Goal: Information Seeking & Learning: Learn about a topic

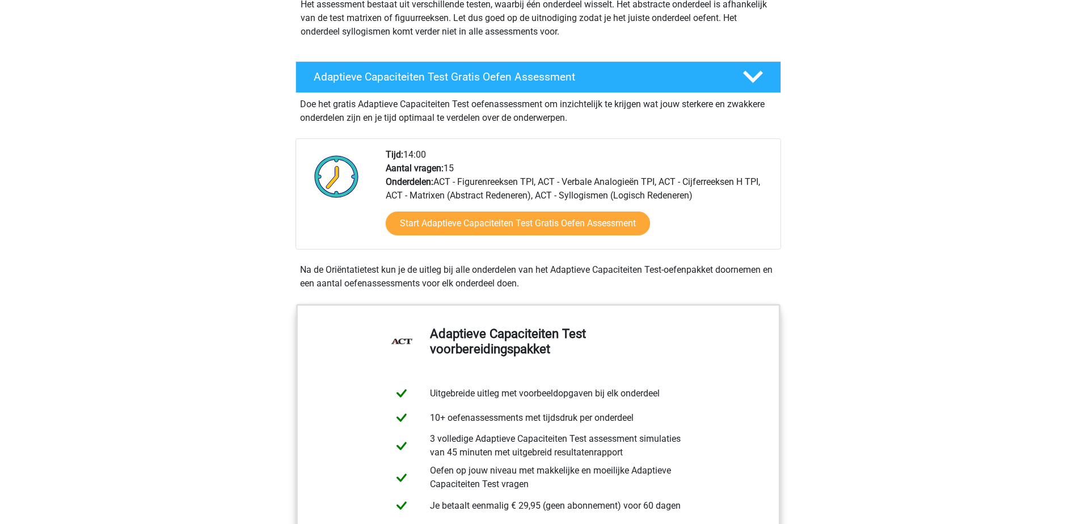
scroll to position [227, 0]
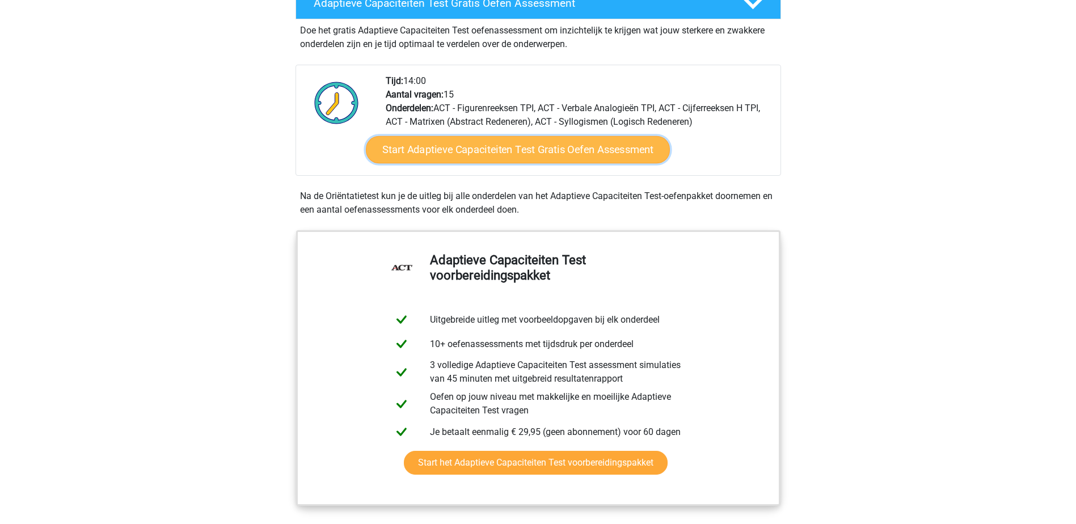
click at [517, 150] on link "Start Adaptieve Capaciteiten Test Gratis Oefen Assessment" at bounding box center [518, 149] width 304 height 27
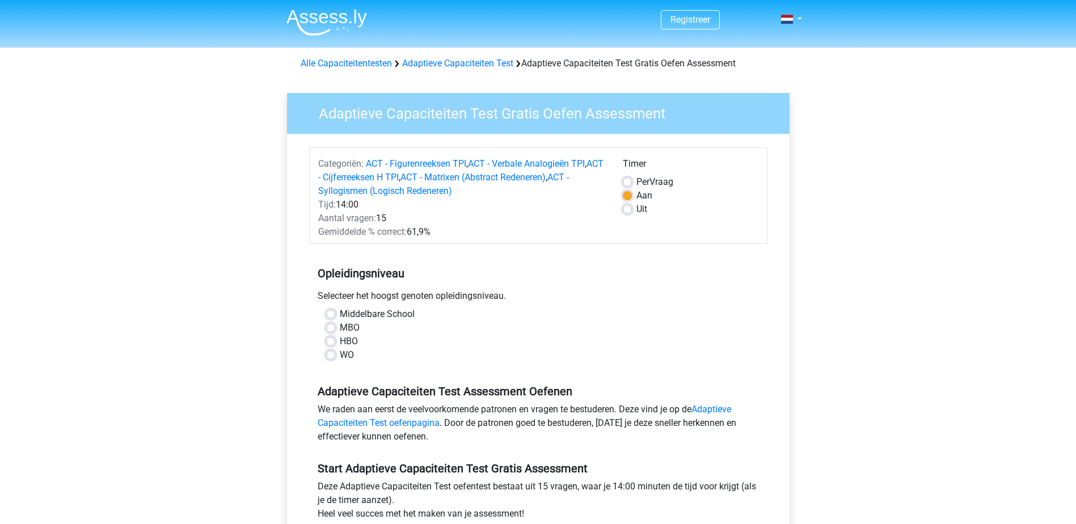
click at [340, 357] on label "WO" at bounding box center [347, 355] width 14 height 14
click at [334, 357] on input "WO" at bounding box center [330, 353] width 9 height 11
radio input "true"
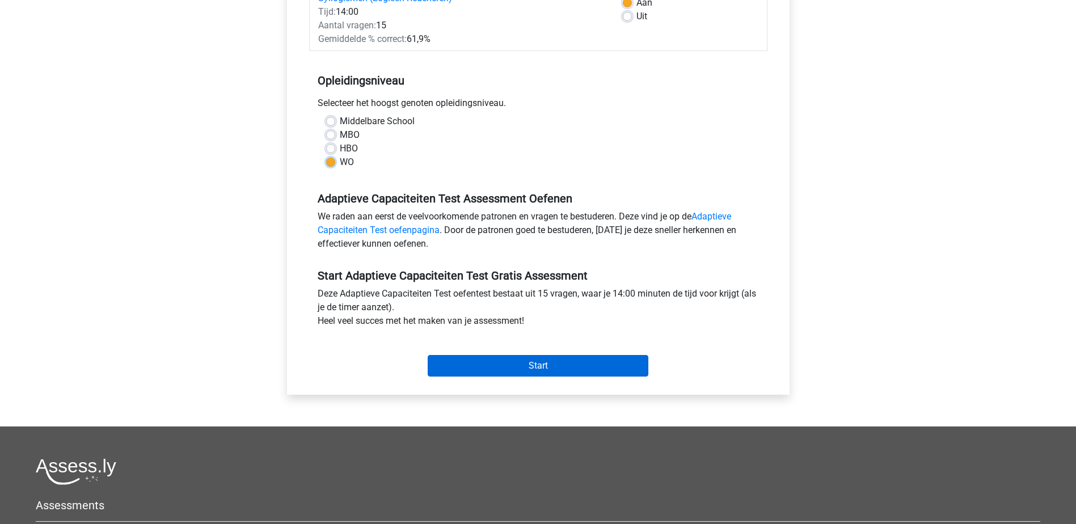
scroll to position [227, 0]
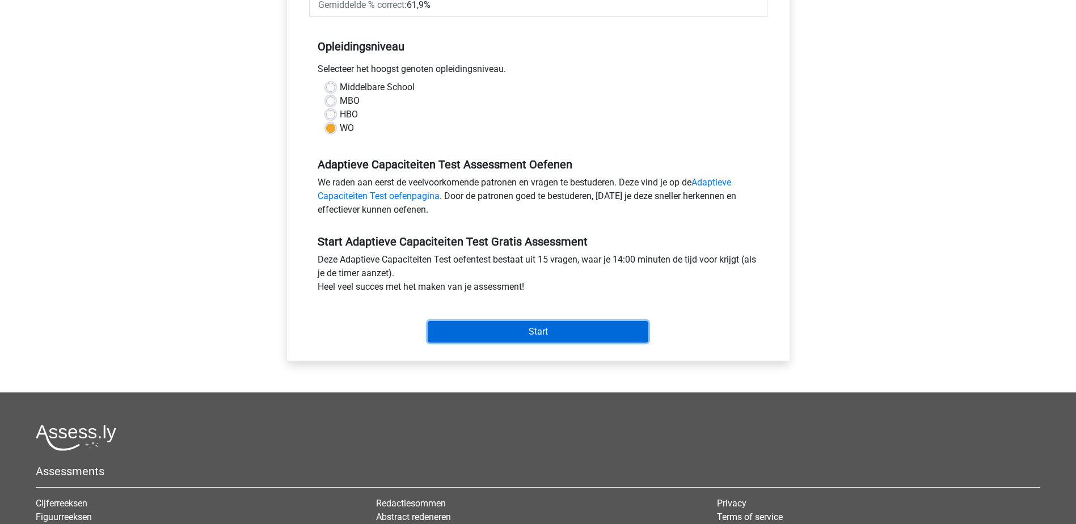
click at [538, 332] on input "Start" at bounding box center [538, 332] width 221 height 22
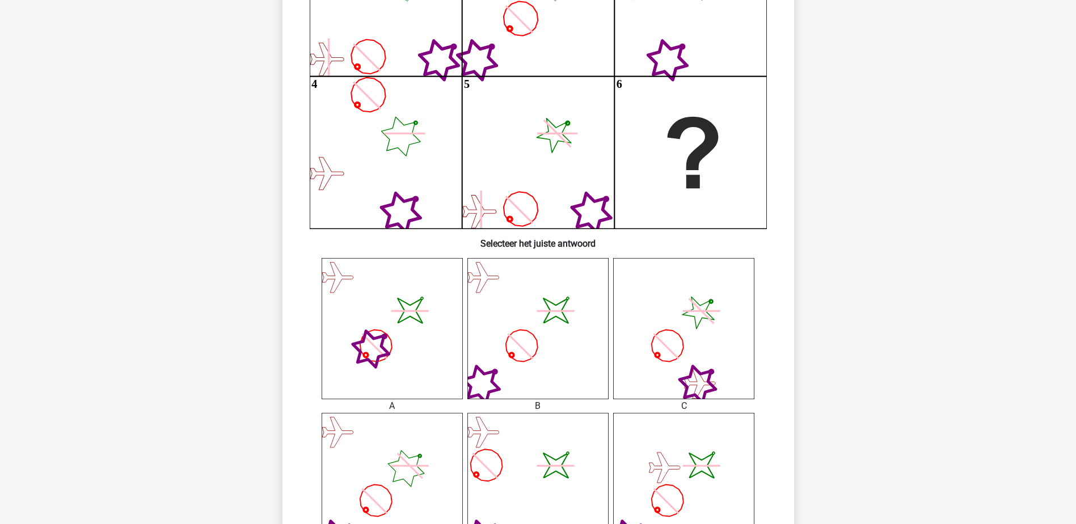
scroll to position [227, 0]
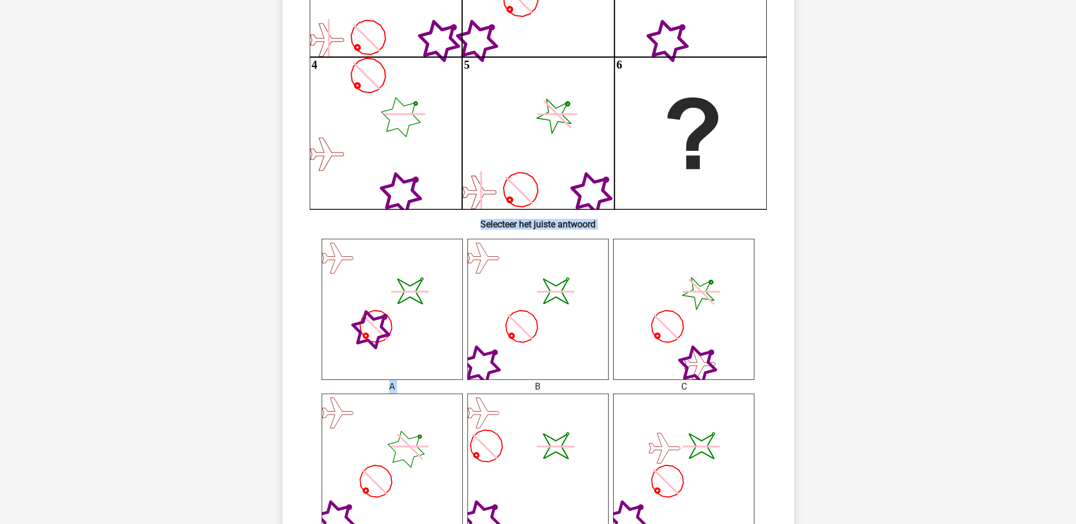
drag, startPoint x: 550, startPoint y: 324, endPoint x: 665, endPoint y: 175, distance: 188.7
click at [665, 175] on div "Wat is de meest logische volgende figuur in de reeks? 1 2 3 4 5 6" at bounding box center [538, 260] width 502 height 797
drag, startPoint x: 665, startPoint y: 175, endPoint x: 863, endPoint y: 164, distance: 197.6
click at [864, 164] on div "Registreer" at bounding box center [538, 383] width 1076 height 1221
click at [552, 324] on icon "image/svg+xml" at bounding box center [537, 309] width 141 height 141
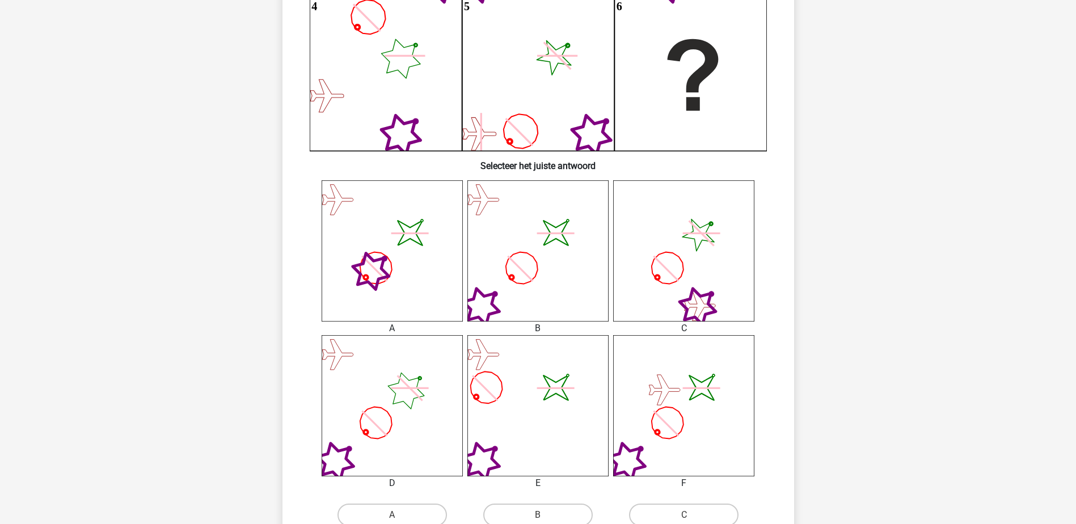
scroll to position [340, 0]
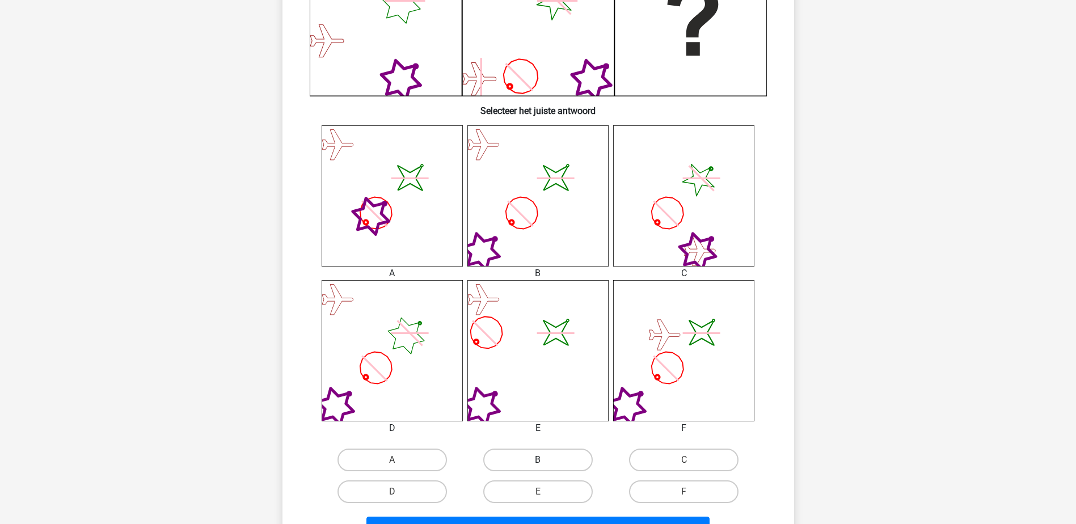
click at [460, 462] on div "B" at bounding box center [392, 460] width 137 height 23
click at [532, 459] on label "B" at bounding box center [537, 460] width 109 height 23
click at [538, 460] on input "B" at bounding box center [541, 463] width 7 height 7
radio input "true"
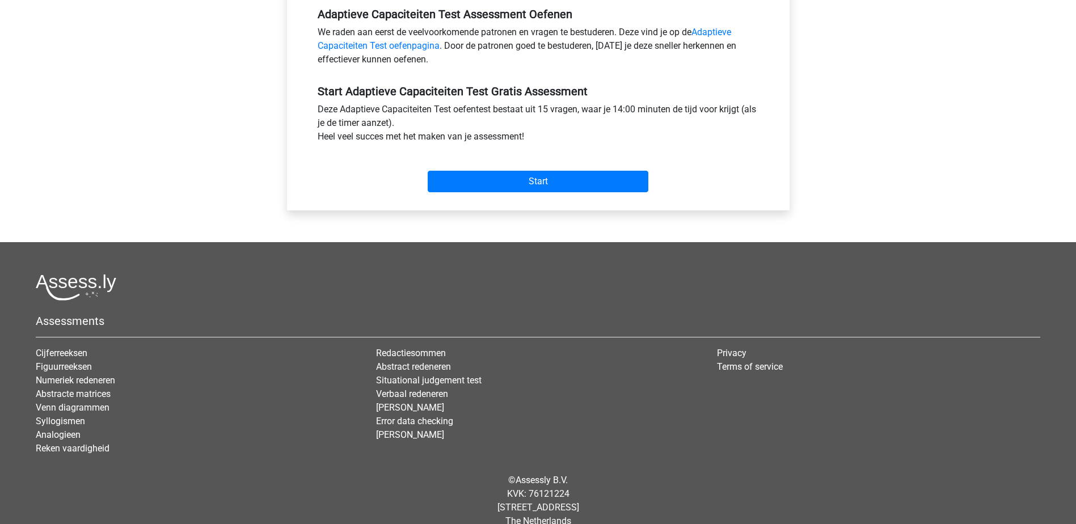
scroll to position [395, 0]
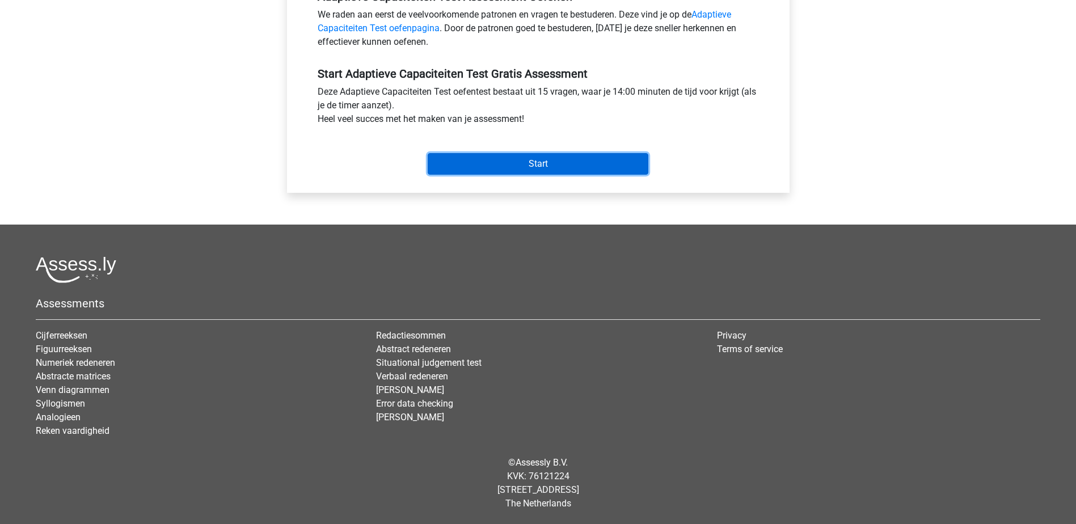
click at [542, 164] on input "Start" at bounding box center [538, 164] width 221 height 22
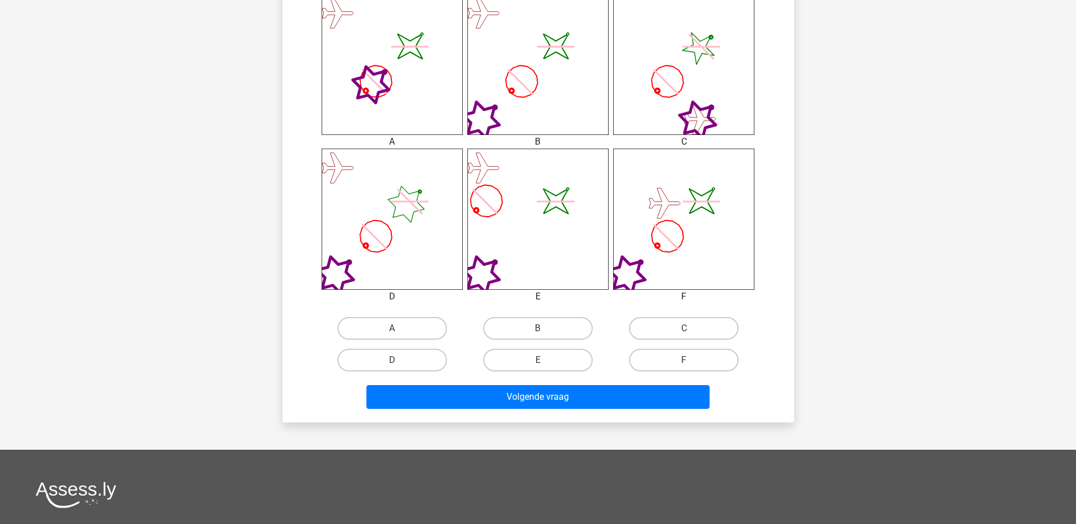
scroll to position [510, 0]
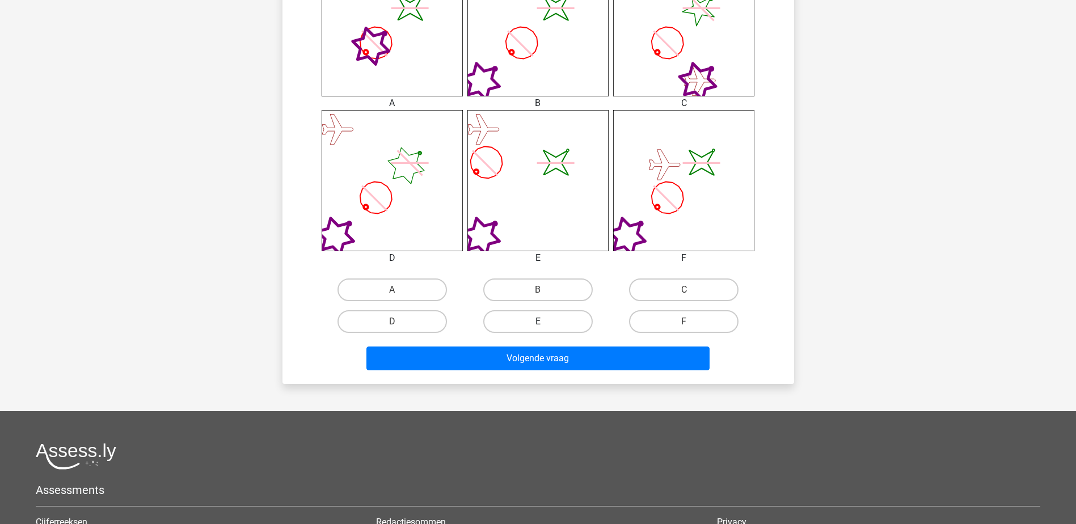
click at [542, 320] on label "E" at bounding box center [537, 321] width 109 height 23
click at [542, 322] on input "E" at bounding box center [541, 325] width 7 height 7
radio input "true"
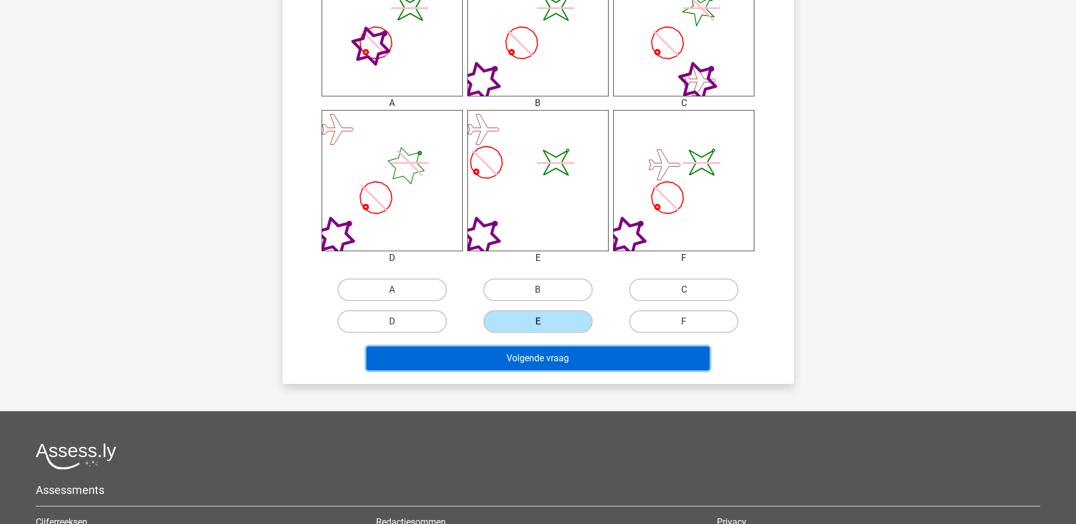
click at [540, 360] on button "Volgende vraag" at bounding box center [537, 358] width 343 height 24
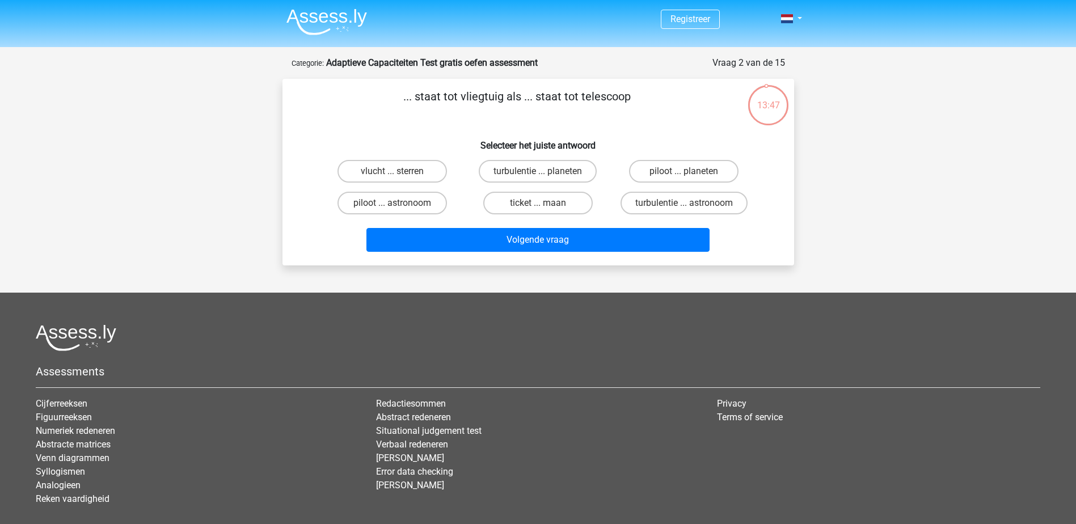
scroll to position [0, 0]
click at [390, 205] on label "piloot ... astronoom" at bounding box center [391, 203] width 109 height 23
click at [392, 205] on input "piloot ... astronoom" at bounding box center [395, 207] width 7 height 7
radio input "true"
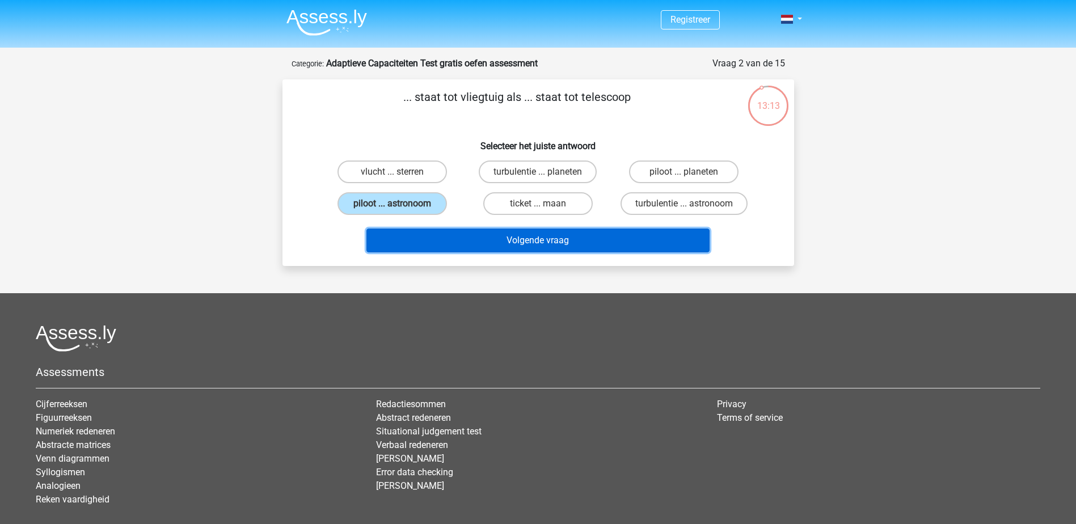
click at [558, 242] on button "Volgende vraag" at bounding box center [537, 241] width 343 height 24
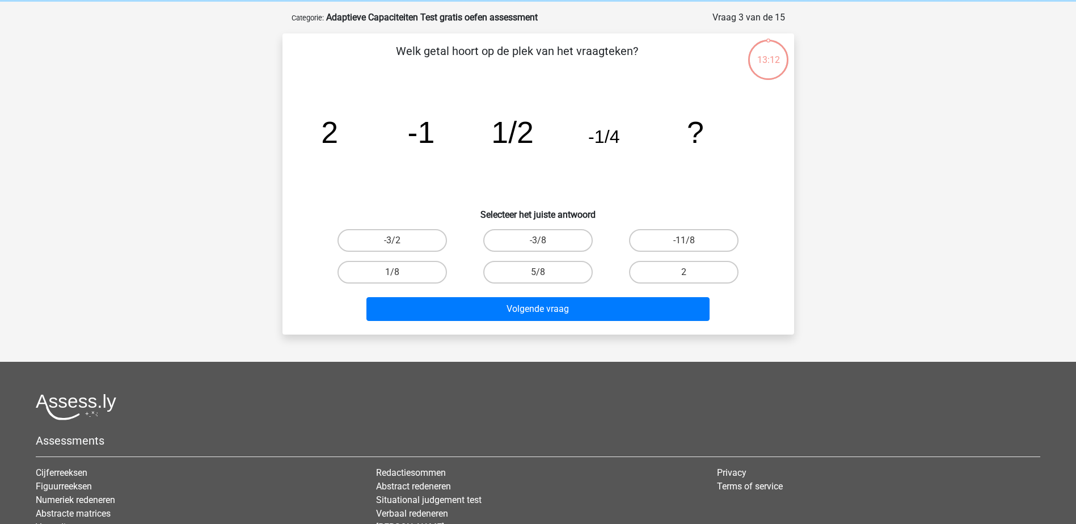
scroll to position [57, 0]
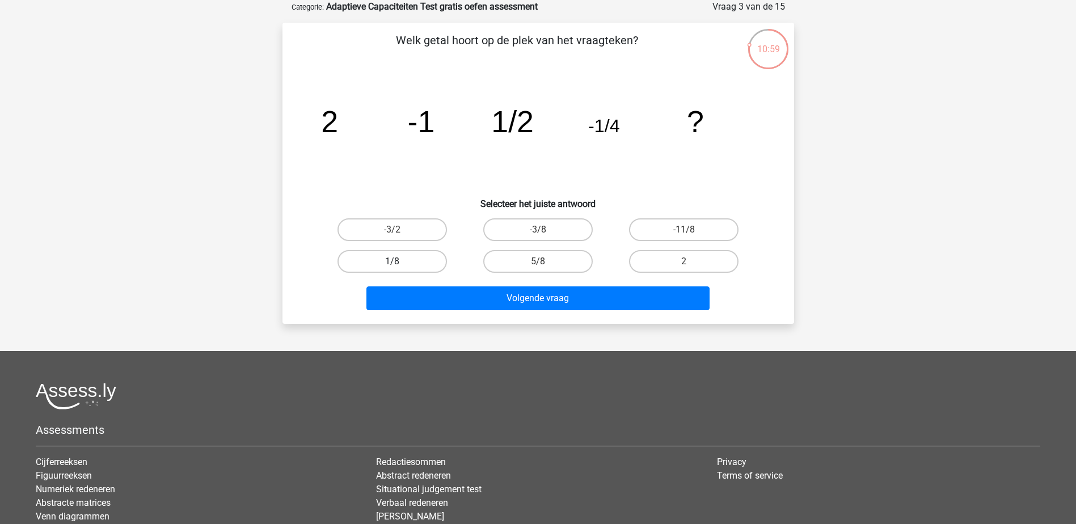
click at [414, 259] on label "1/8" at bounding box center [391, 261] width 109 height 23
click at [399, 261] on input "1/8" at bounding box center [395, 264] width 7 height 7
radio input "true"
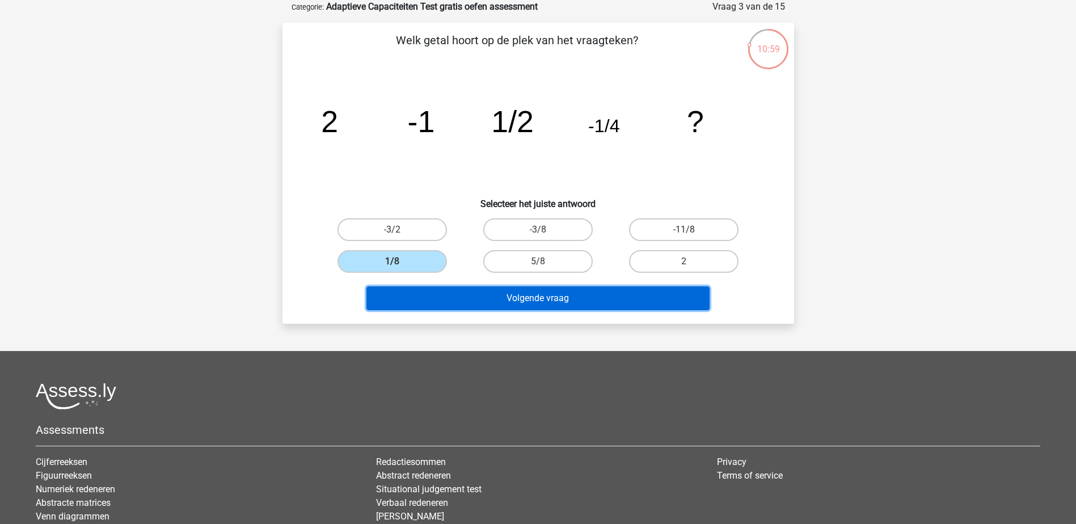
click at [556, 292] on button "Volgende vraag" at bounding box center [537, 298] width 343 height 24
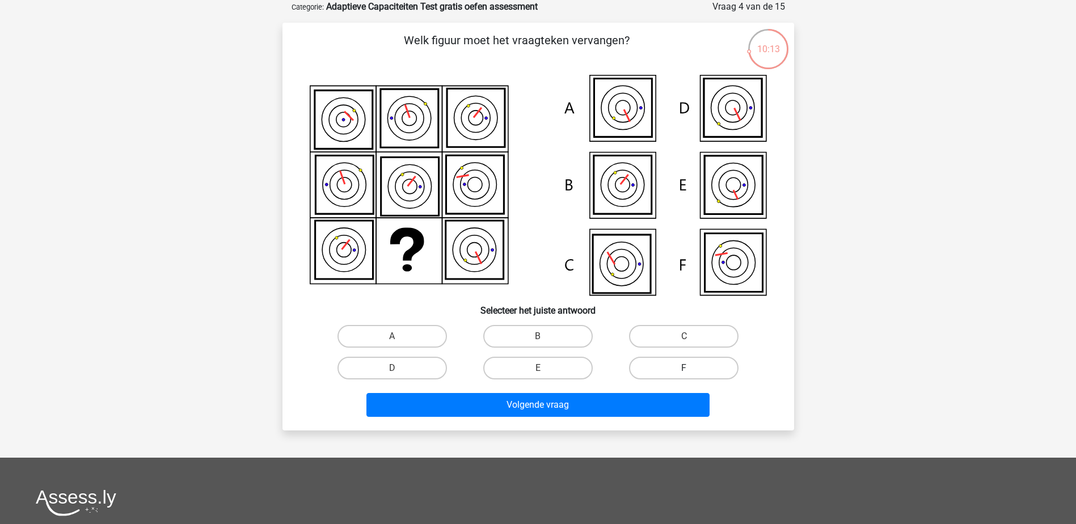
click at [681, 364] on label "F" at bounding box center [683, 368] width 109 height 23
click at [684, 368] on input "F" at bounding box center [687, 371] width 7 height 7
radio input "true"
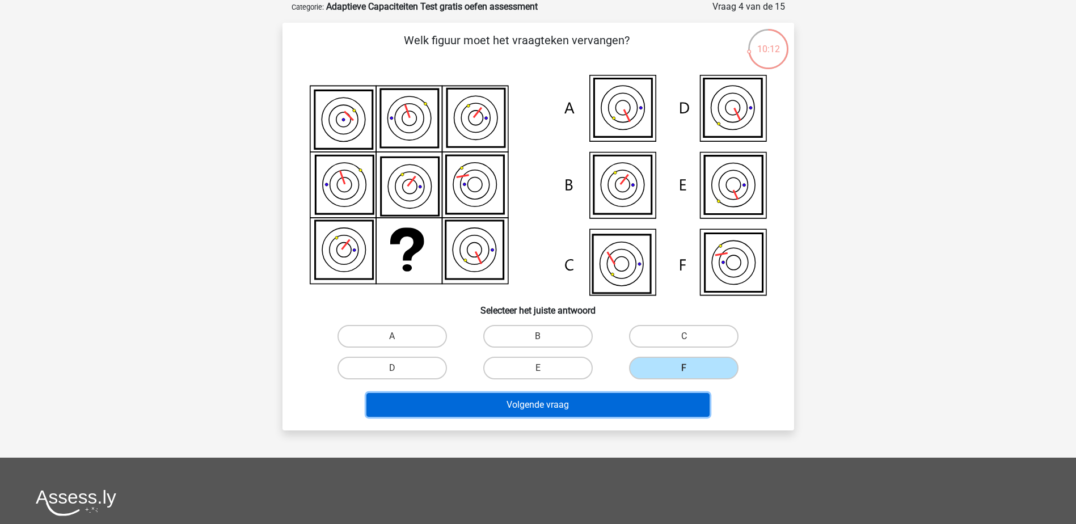
click at [573, 407] on button "Volgende vraag" at bounding box center [537, 405] width 343 height 24
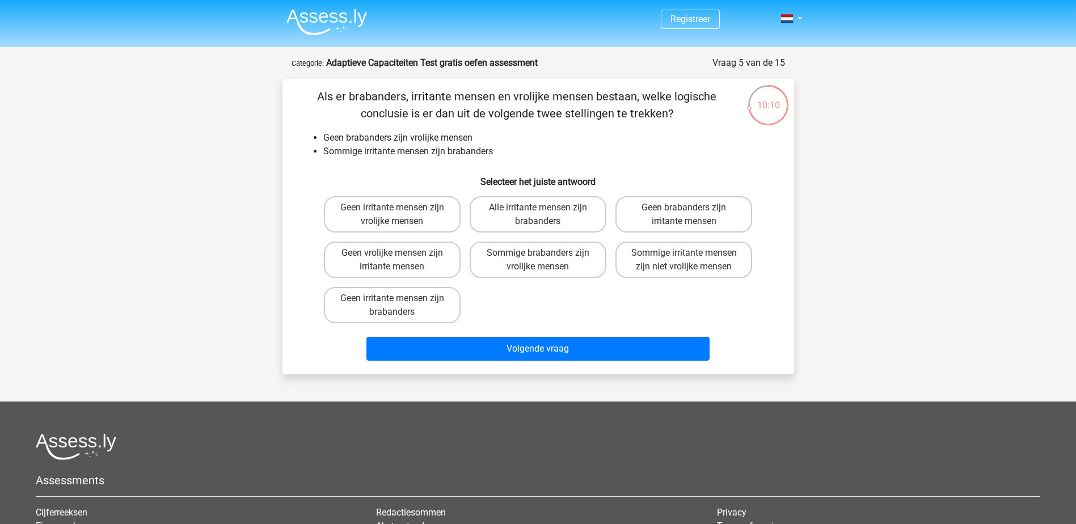
scroll to position [0, 0]
click at [397, 214] on input "Geen irritante mensen zijn vrolijke mensen" at bounding box center [395, 211] width 7 height 7
radio input "true"
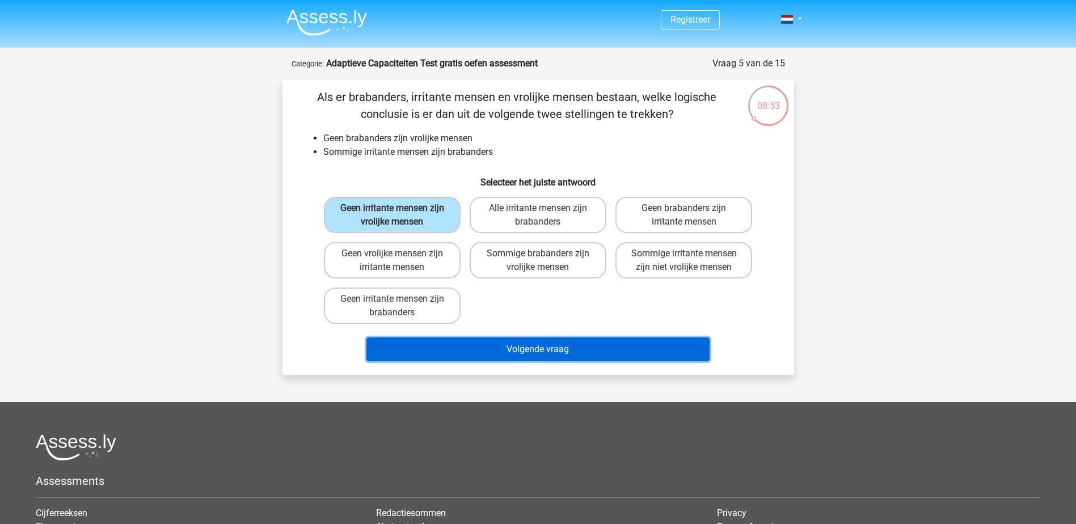
click at [542, 353] on button "Volgende vraag" at bounding box center [537, 349] width 343 height 24
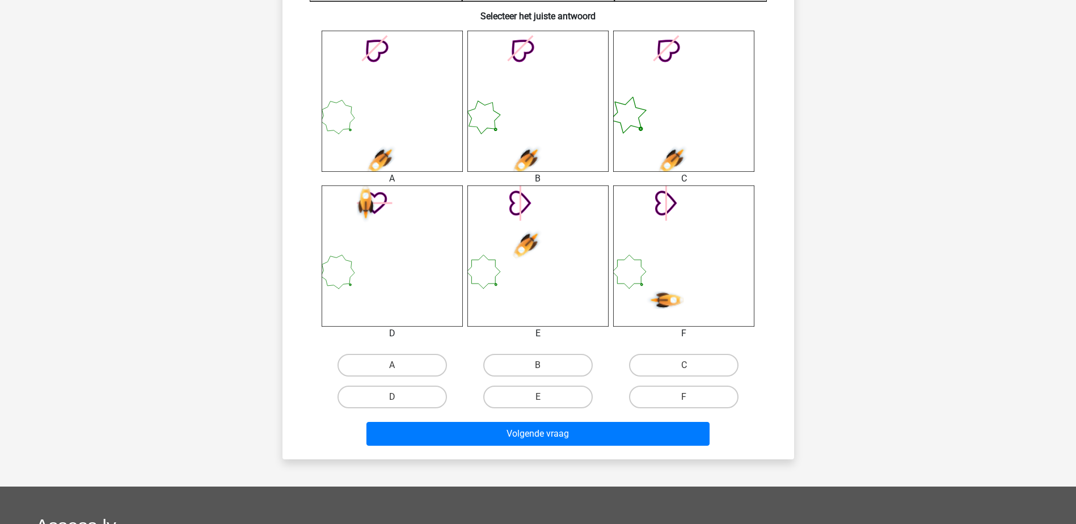
scroll to position [413, 0]
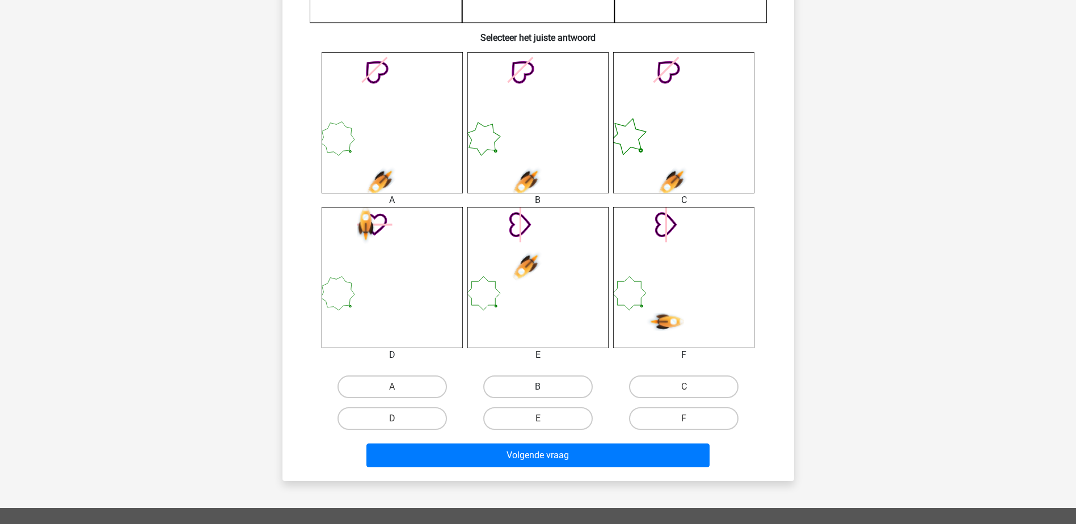
click at [536, 383] on label "B" at bounding box center [537, 386] width 109 height 23
click at [538, 387] on input "B" at bounding box center [541, 390] width 7 height 7
radio input "true"
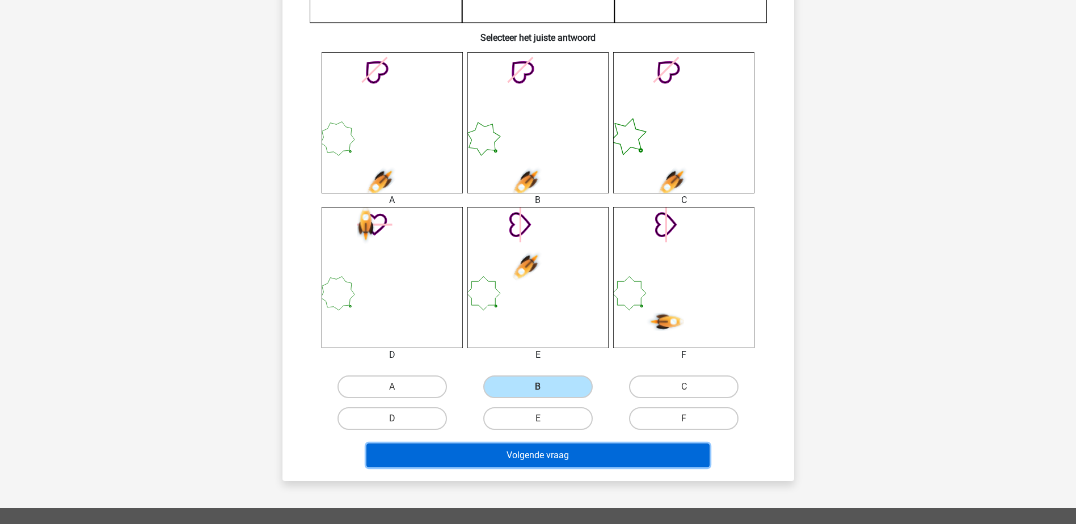
click at [550, 455] on button "Volgende vraag" at bounding box center [537, 455] width 343 height 24
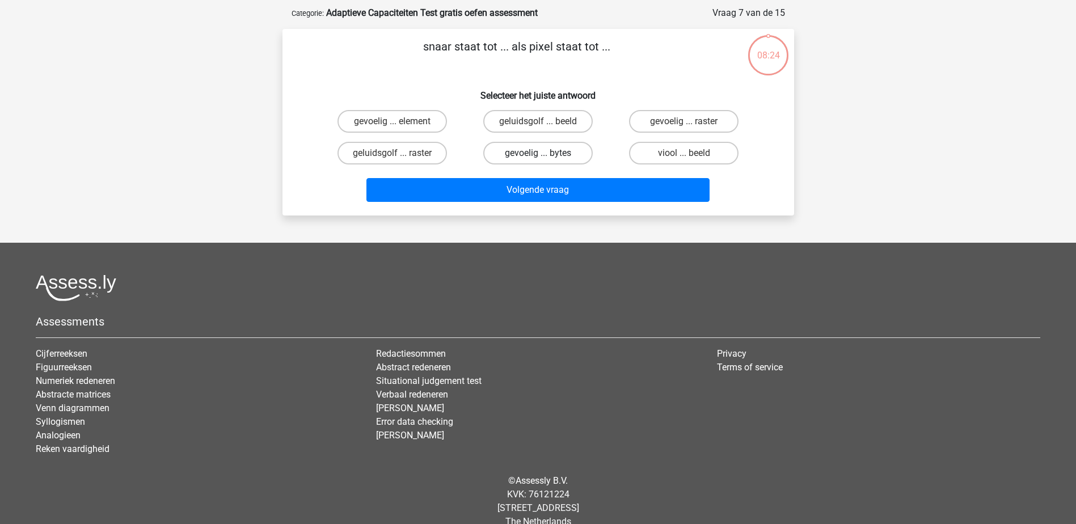
scroll to position [0, 0]
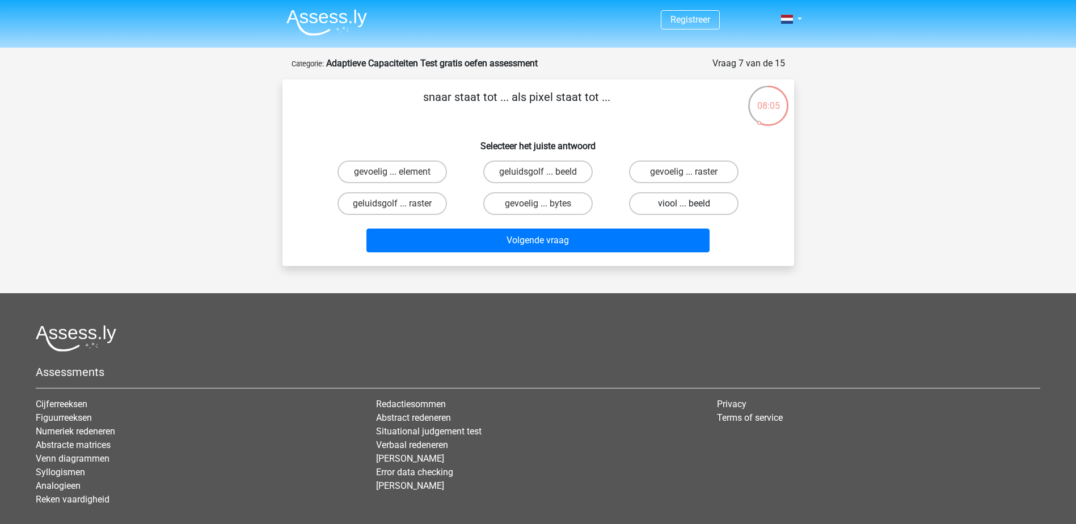
click at [691, 201] on label "viool ... beeld" at bounding box center [683, 203] width 109 height 23
click at [691, 204] on input "viool ... beeld" at bounding box center [687, 207] width 7 height 7
radio input "true"
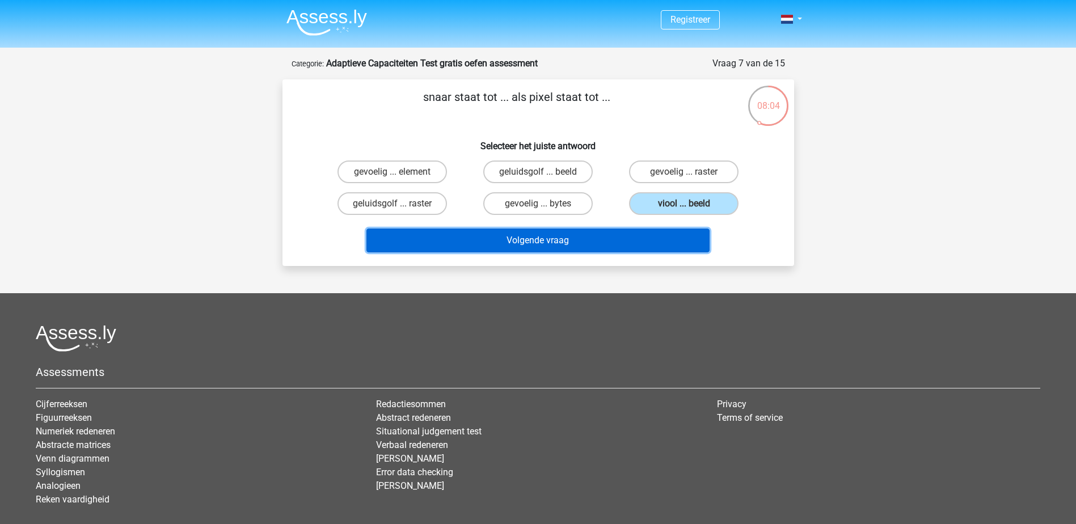
click at [559, 250] on button "Volgende vraag" at bounding box center [537, 241] width 343 height 24
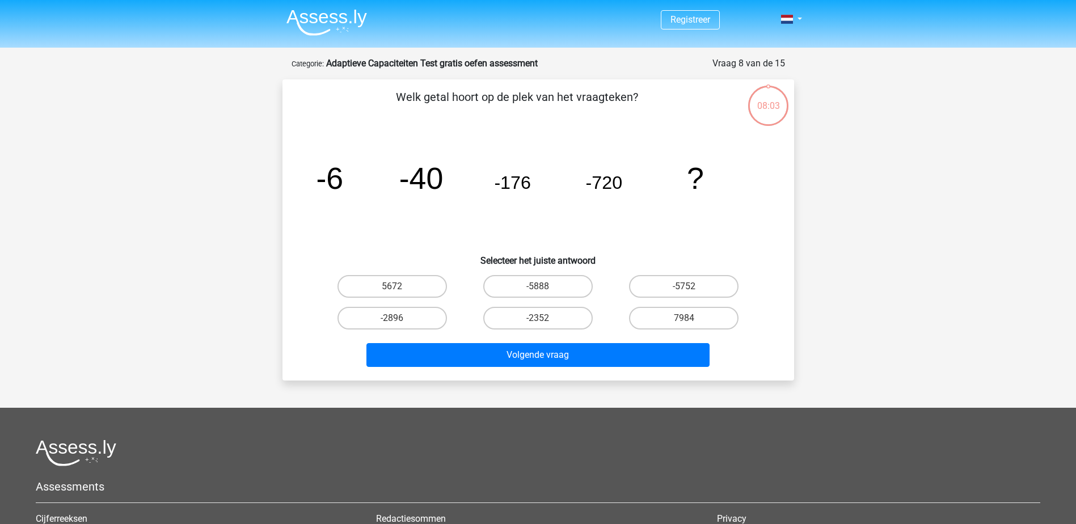
scroll to position [57, 0]
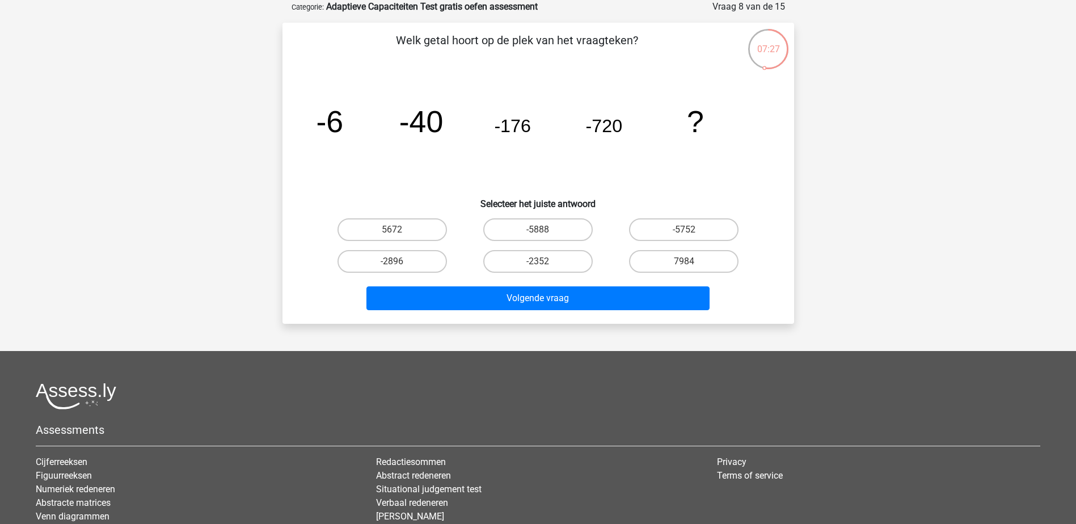
click at [343, 125] on tspan "-40" at bounding box center [329, 121] width 27 height 34
click at [409, 261] on label "-2896" at bounding box center [391, 261] width 109 height 23
click at [399, 261] on input "-2896" at bounding box center [395, 264] width 7 height 7
radio input "true"
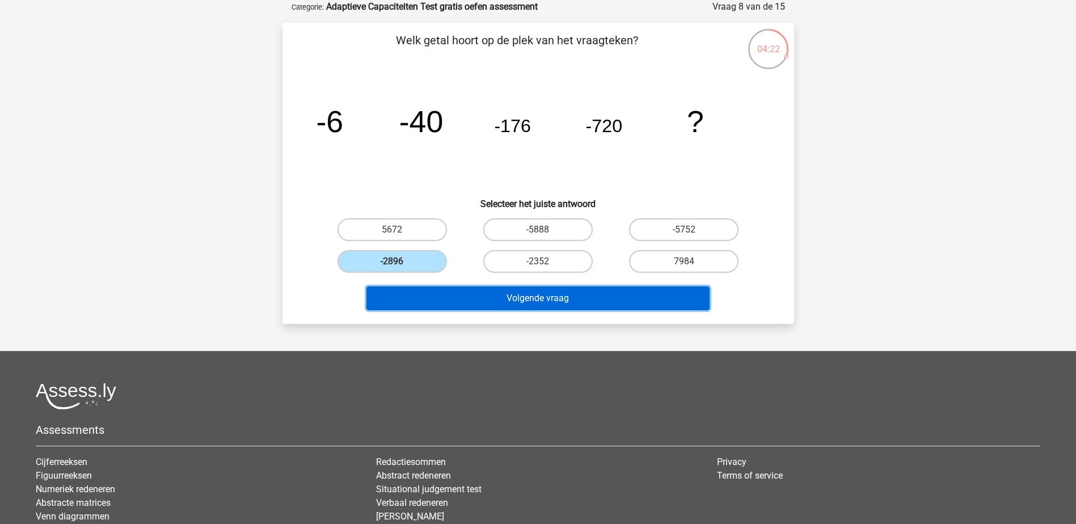
click at [543, 298] on button "Volgende vraag" at bounding box center [537, 298] width 343 height 24
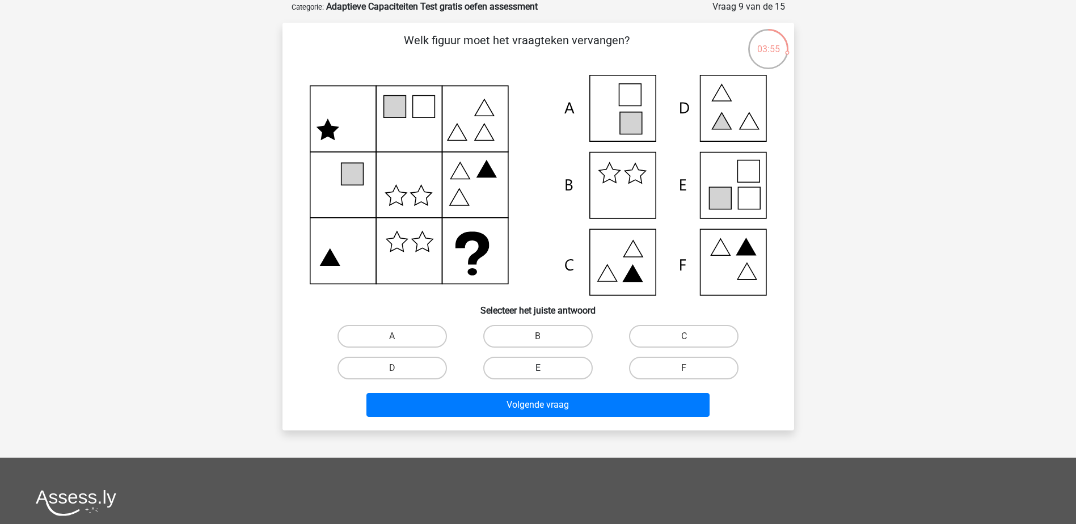
click at [529, 364] on label "E" at bounding box center [537, 368] width 109 height 23
click at [538, 368] on input "E" at bounding box center [541, 371] width 7 height 7
radio input "true"
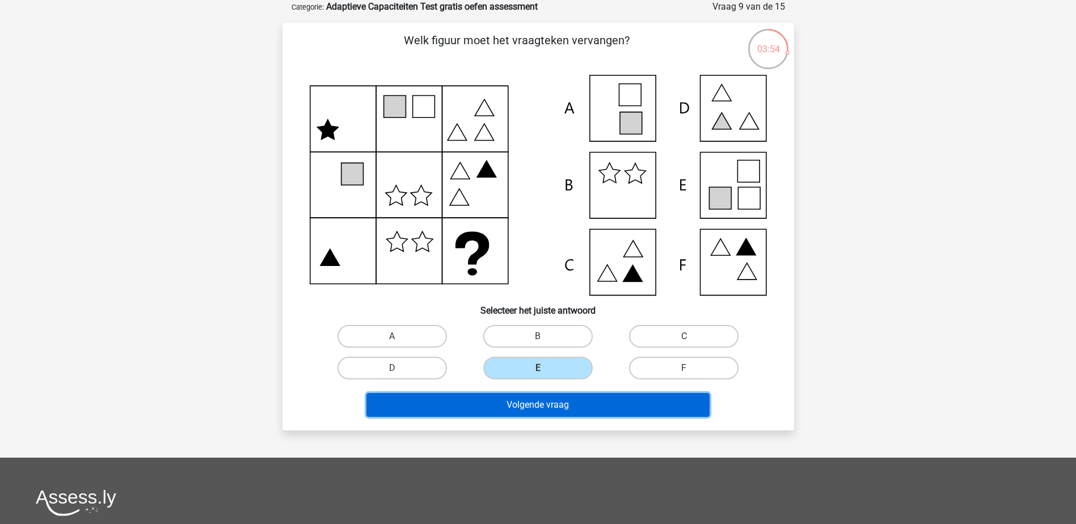
click at [562, 406] on button "Volgende vraag" at bounding box center [537, 405] width 343 height 24
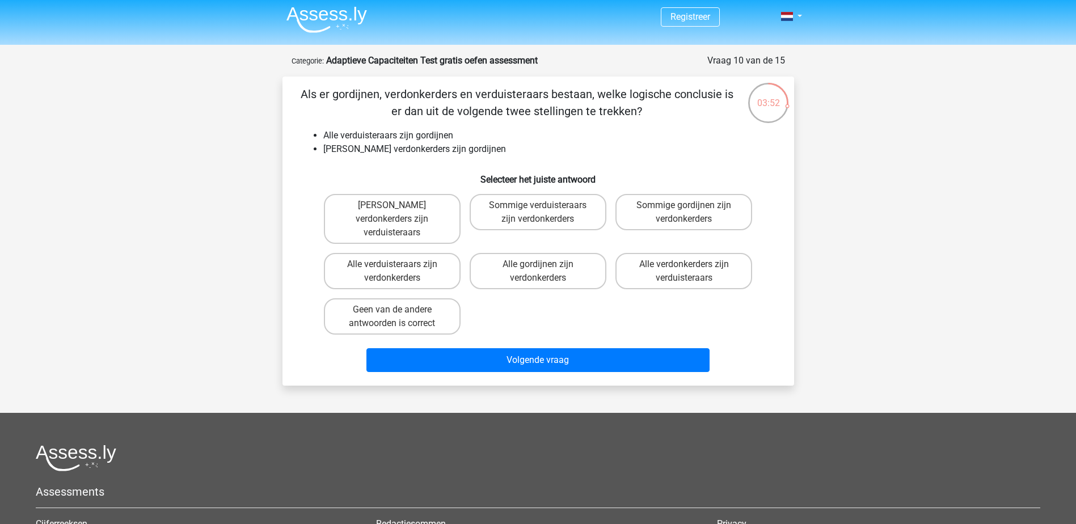
scroll to position [0, 0]
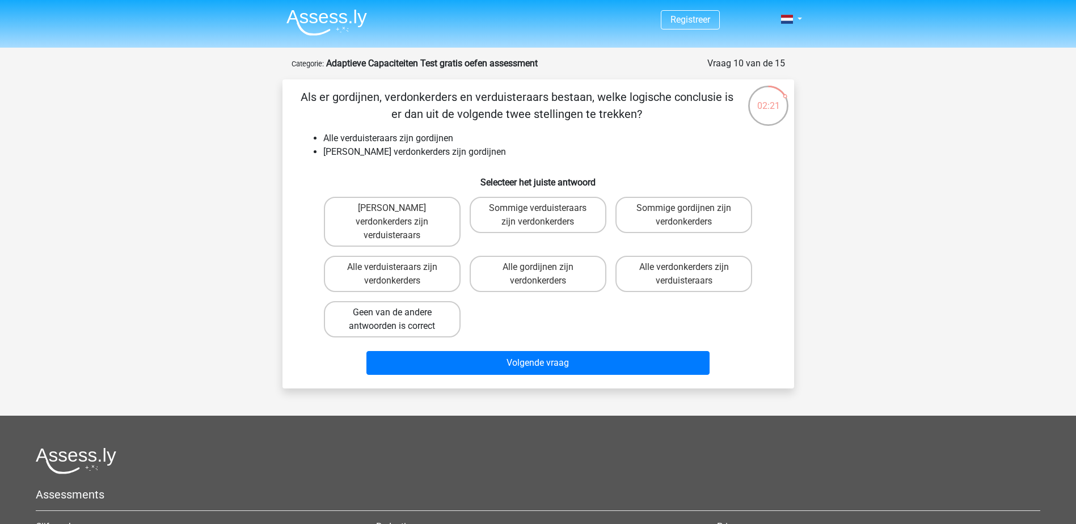
click at [417, 308] on label "Geen van de andere antwoorden is correct" at bounding box center [392, 319] width 137 height 36
click at [399, 312] on input "Geen van de andere antwoorden is correct" at bounding box center [395, 315] width 7 height 7
radio input "true"
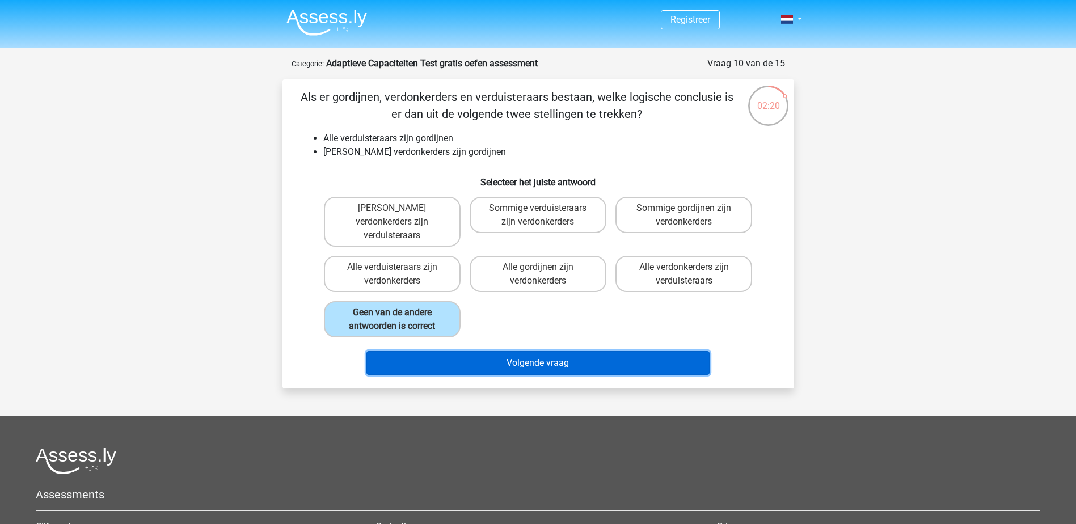
click at [529, 351] on button "Volgende vraag" at bounding box center [537, 363] width 343 height 24
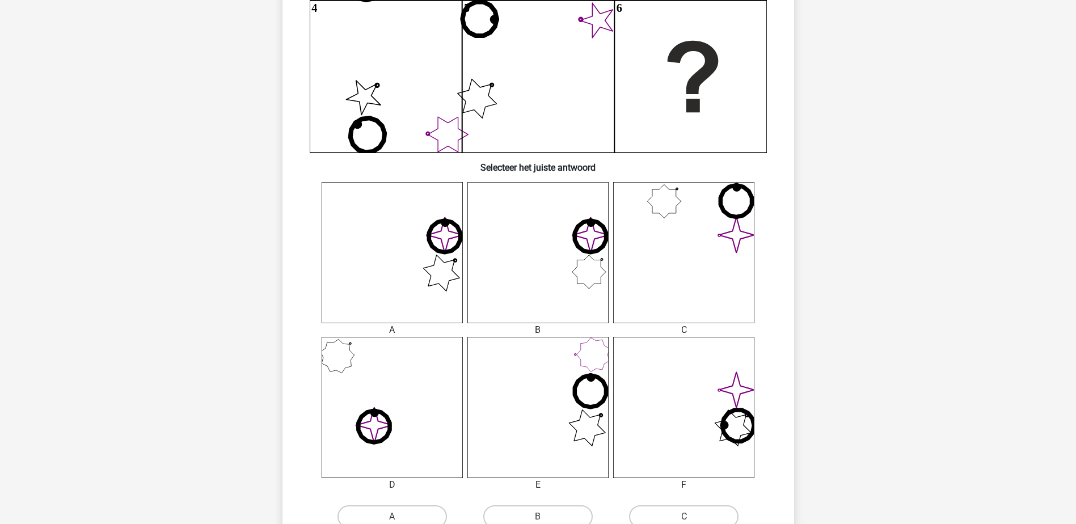
scroll to position [340, 0]
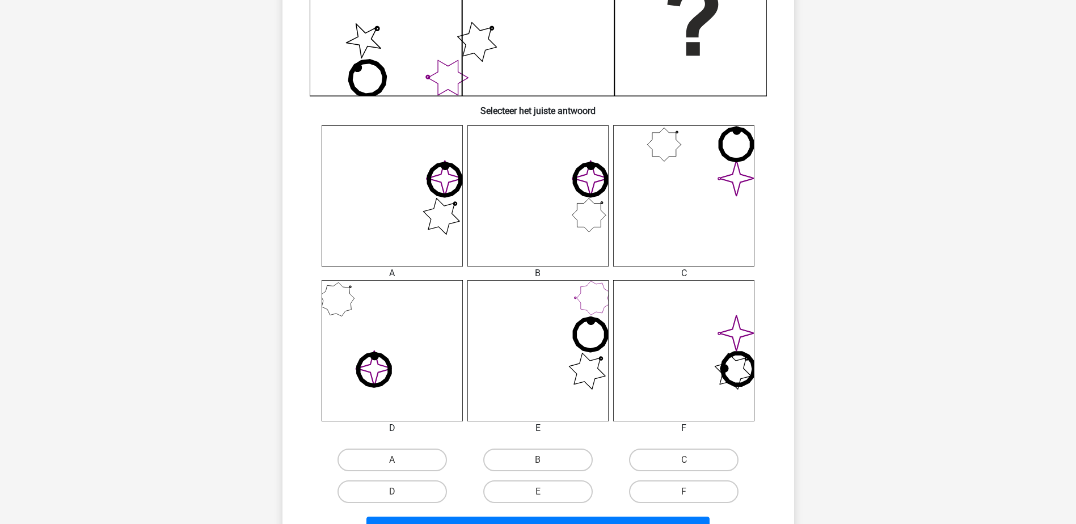
click at [544, 494] on input "E" at bounding box center [541, 495] width 7 height 7
radio input "true"
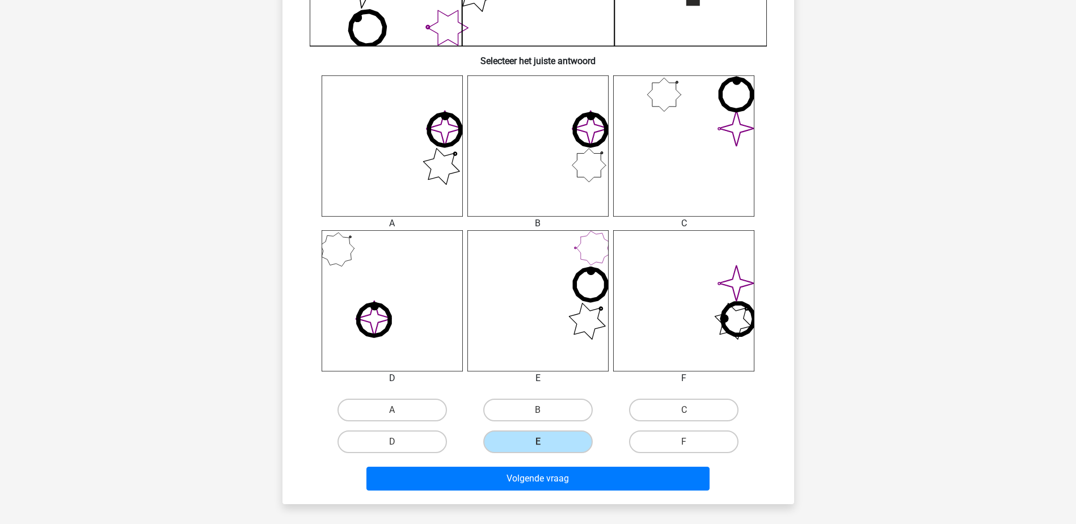
scroll to position [454, 0]
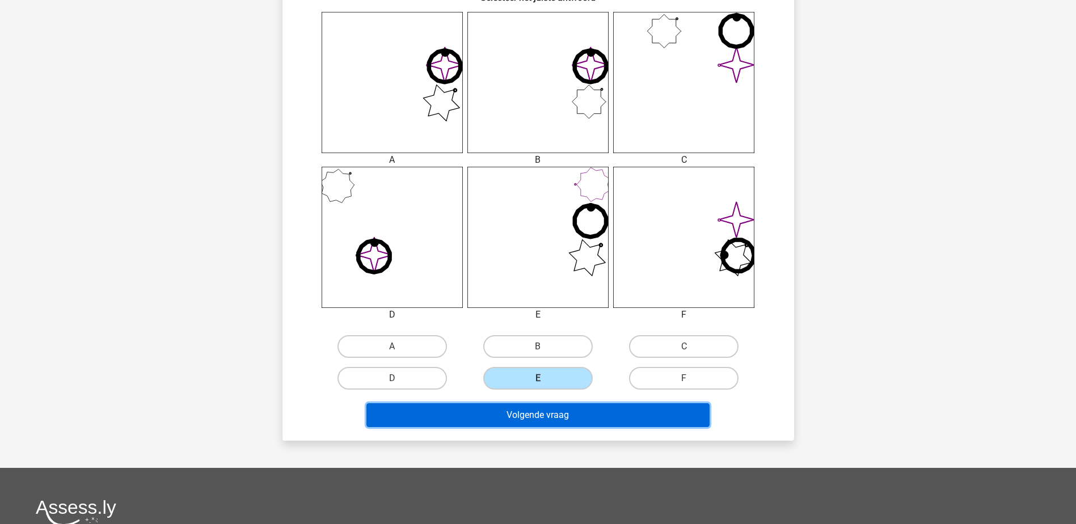
click at [540, 416] on button "Volgende vraag" at bounding box center [537, 415] width 343 height 24
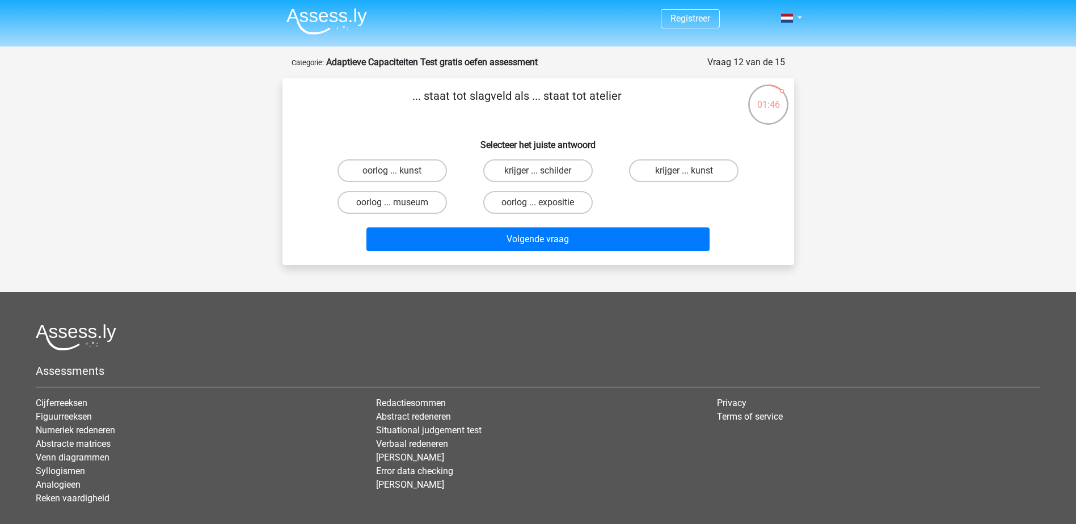
scroll to position [0, 0]
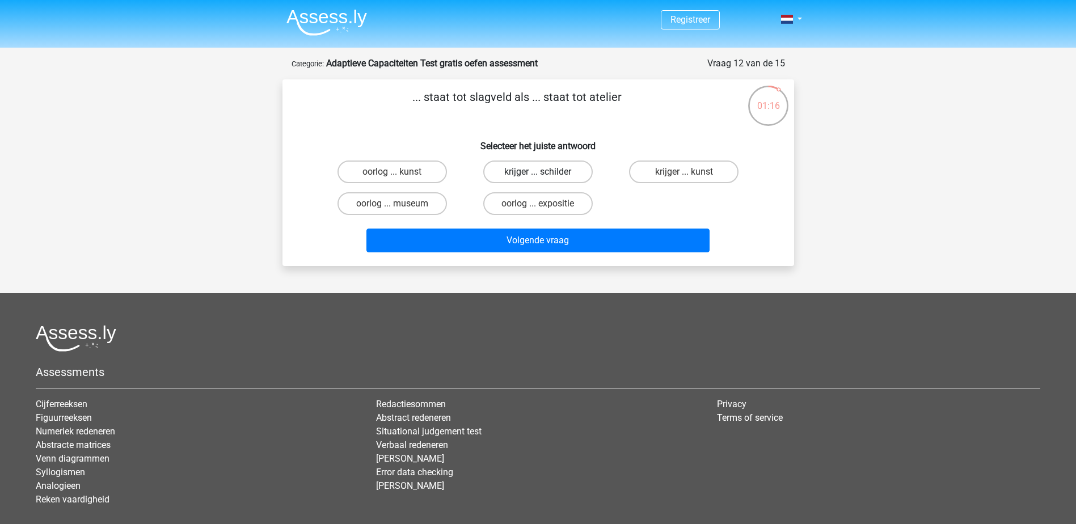
click at [542, 162] on label "krijger ... schilder" at bounding box center [537, 171] width 109 height 23
click at [542, 172] on input "krijger ... schilder" at bounding box center [541, 175] width 7 height 7
radio input "true"
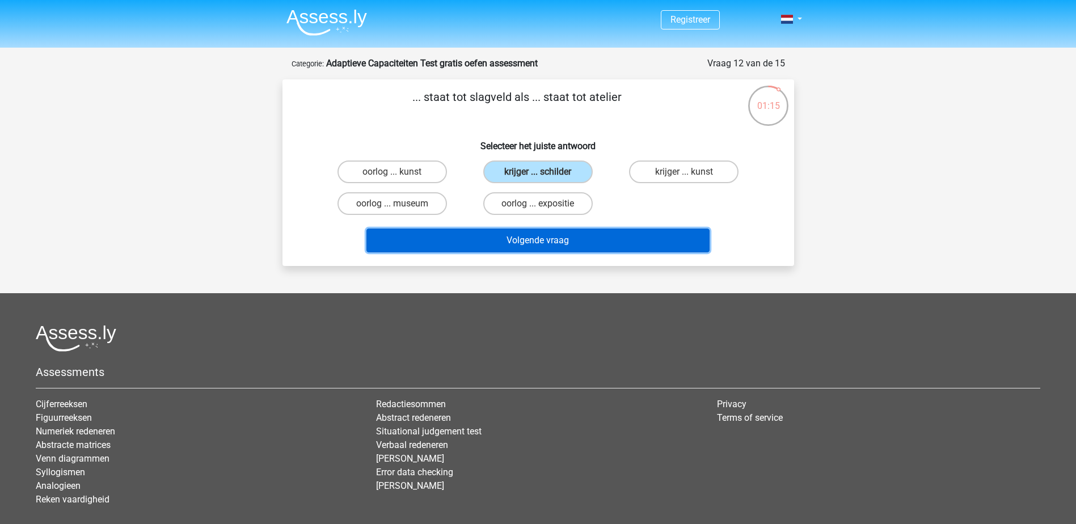
click at [543, 239] on button "Volgende vraag" at bounding box center [537, 241] width 343 height 24
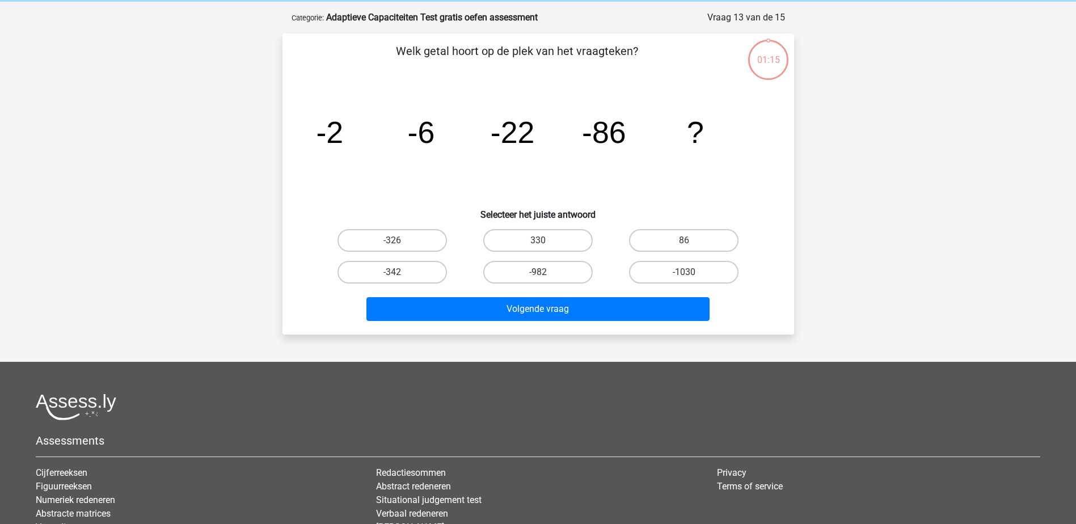
scroll to position [57, 0]
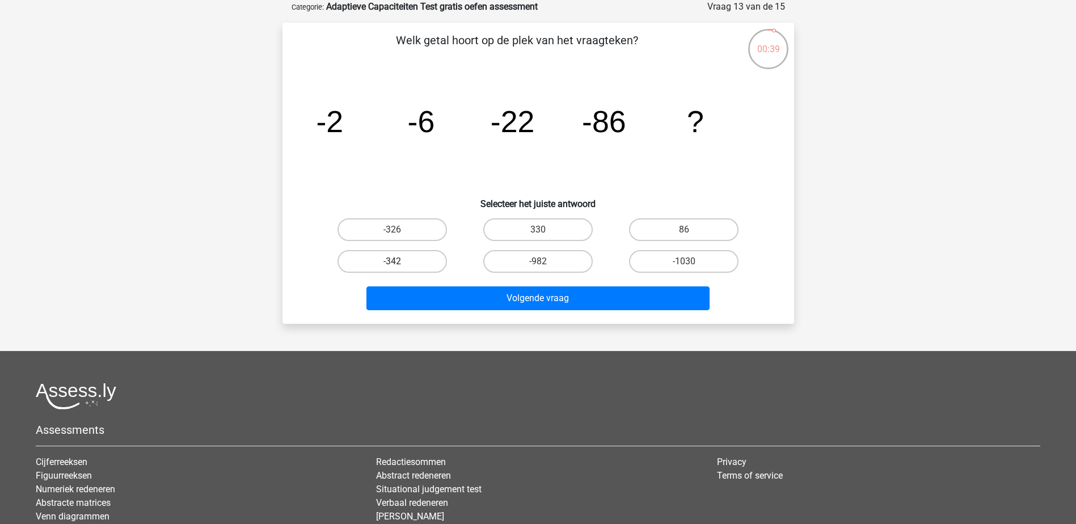
click at [408, 264] on label "-342" at bounding box center [391, 261] width 109 height 23
click at [399, 264] on input "-342" at bounding box center [395, 264] width 7 height 7
radio input "true"
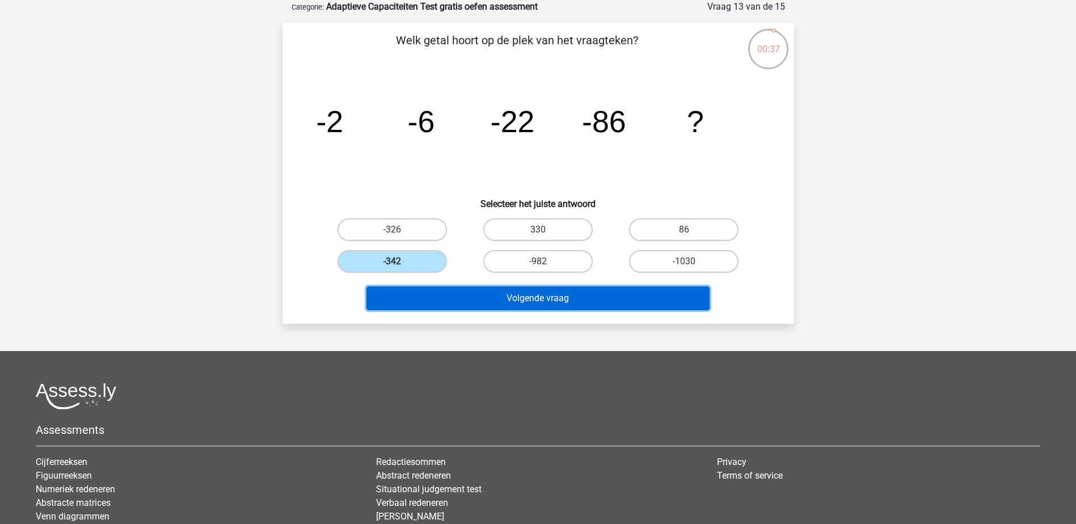
click at [553, 298] on button "Volgende vraag" at bounding box center [537, 298] width 343 height 24
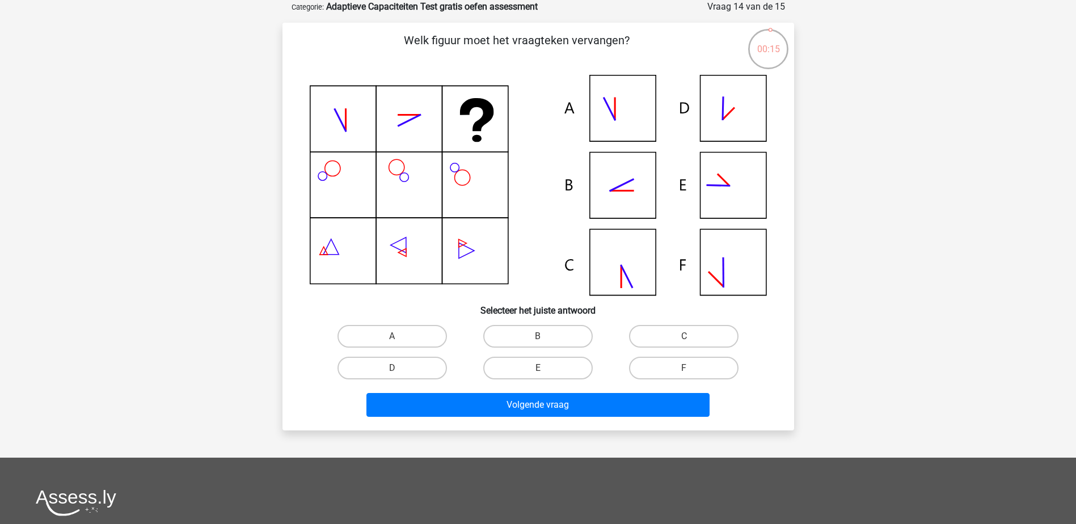
click at [626, 262] on icon at bounding box center [538, 185] width 457 height 221
click at [679, 331] on label "C" at bounding box center [683, 336] width 109 height 23
click at [684, 336] on input "C" at bounding box center [687, 339] width 7 height 7
radio input "true"
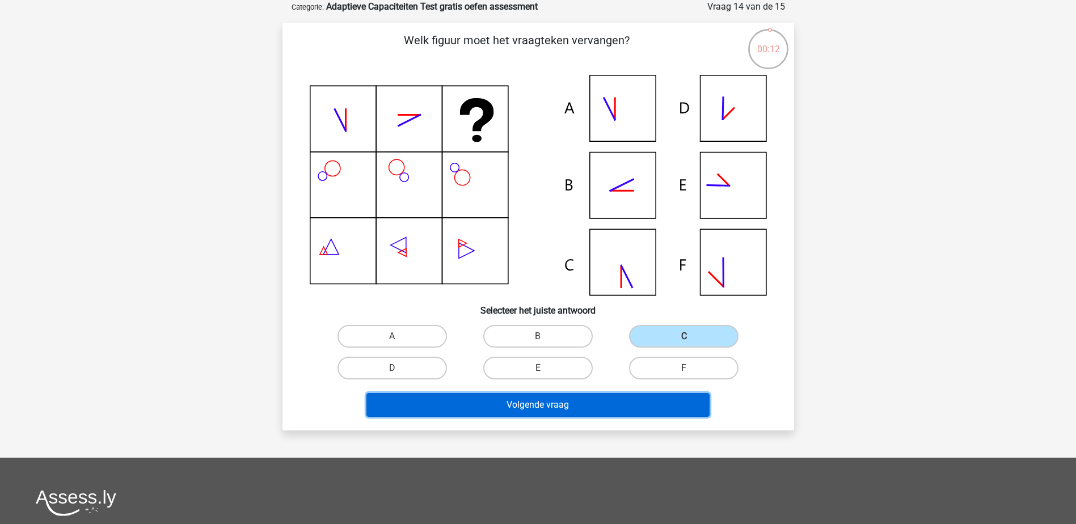
click at [560, 408] on button "Volgende vraag" at bounding box center [537, 405] width 343 height 24
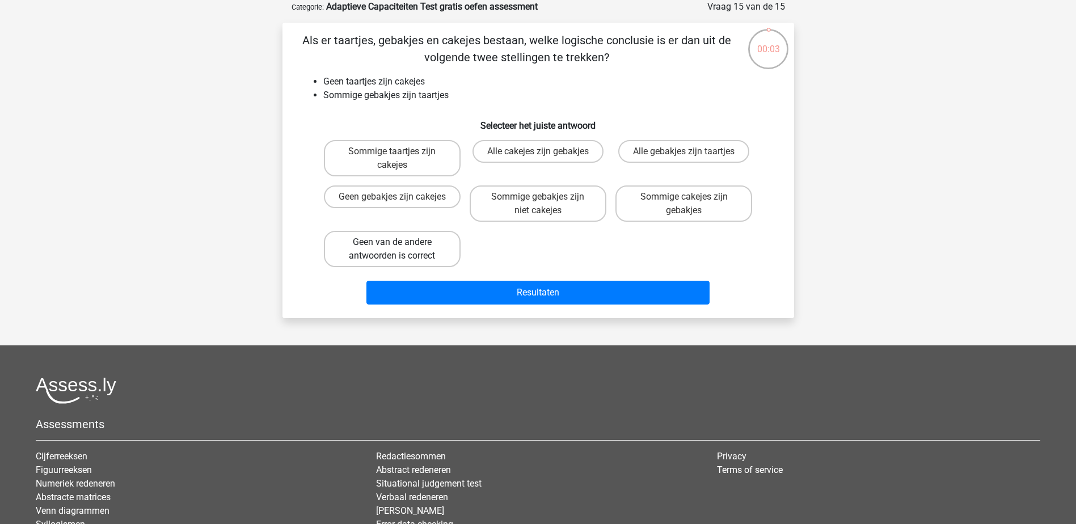
click at [418, 252] on label "Geen van de andere antwoorden is correct" at bounding box center [392, 249] width 137 height 36
click at [399, 250] on input "Geen van de andere antwoorden is correct" at bounding box center [395, 245] width 7 height 7
radio input "true"
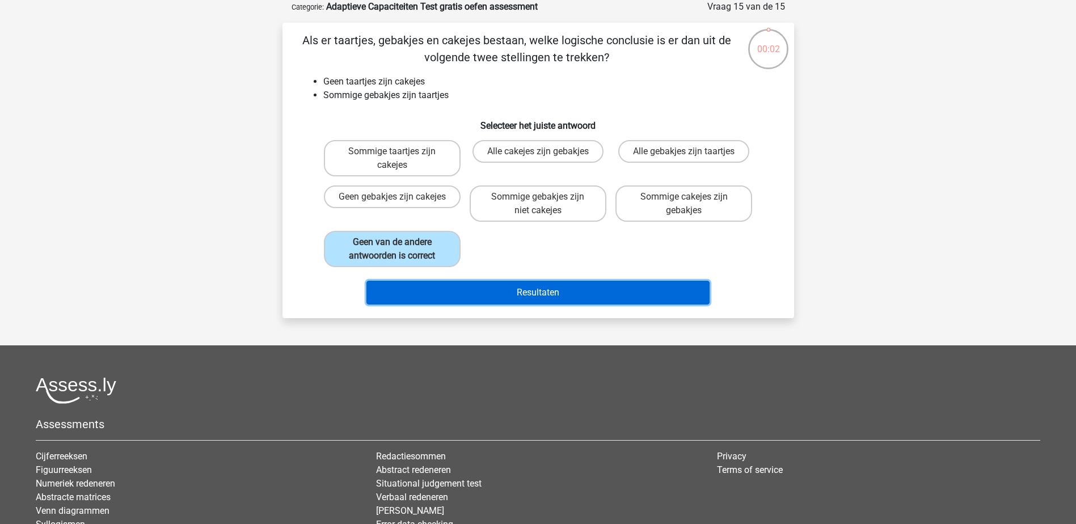
click at [527, 291] on button "Resultaten" at bounding box center [537, 293] width 343 height 24
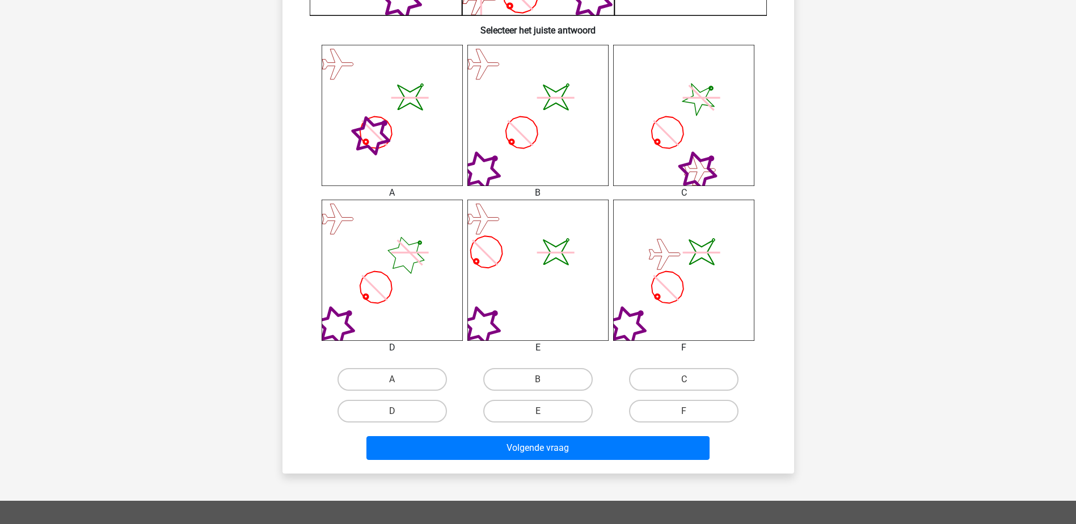
scroll to position [413, 0]
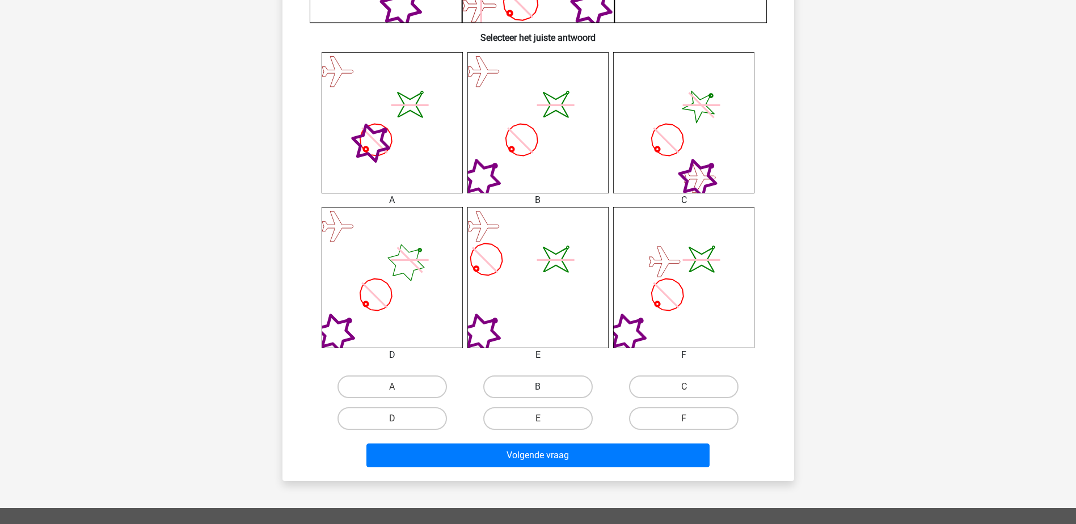
click at [534, 389] on label "B" at bounding box center [537, 386] width 109 height 23
click at [538, 389] on input "B" at bounding box center [541, 390] width 7 height 7
radio input "true"
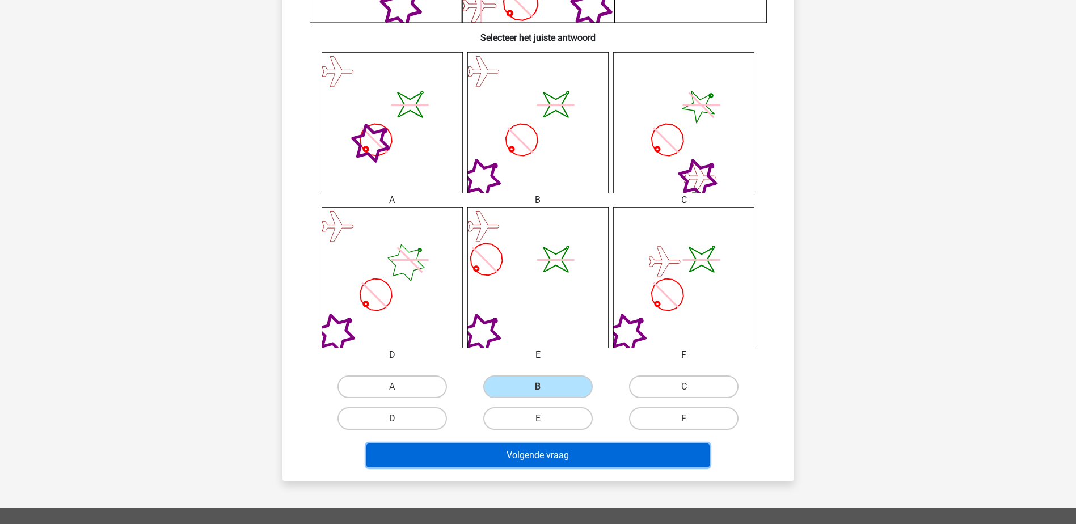
click at [544, 464] on button "Volgende vraag" at bounding box center [537, 455] width 343 height 24
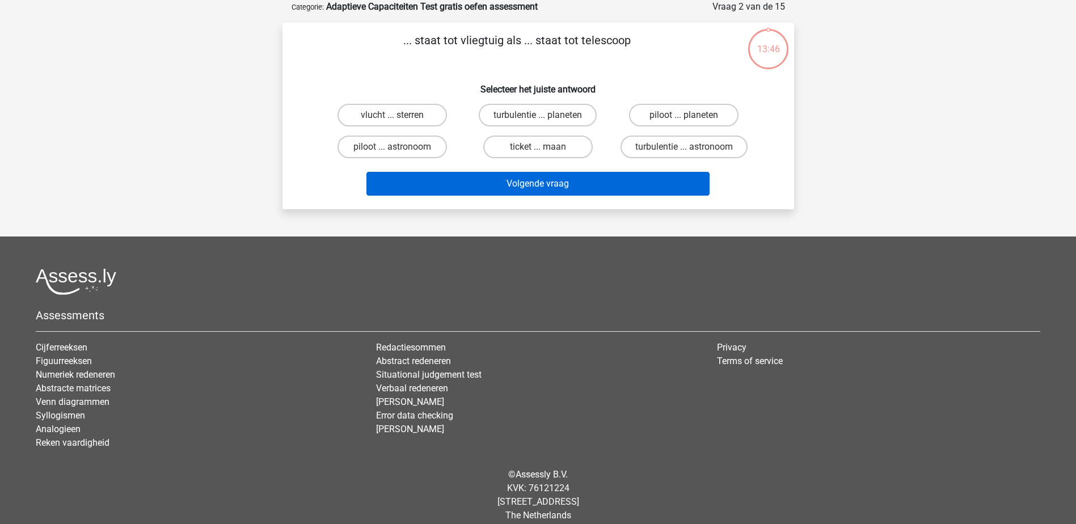
scroll to position [0, 0]
